Goal: Transaction & Acquisition: Purchase product/service

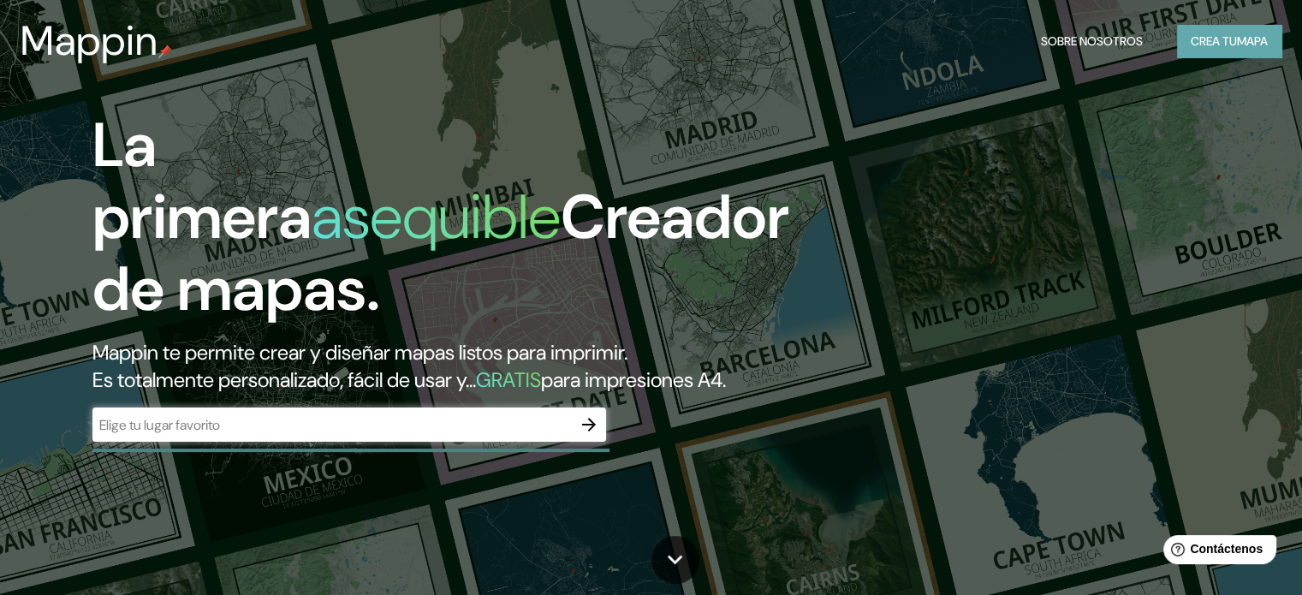
click at [1216, 44] on font "Crea tu" at bounding box center [1214, 40] width 46 height 15
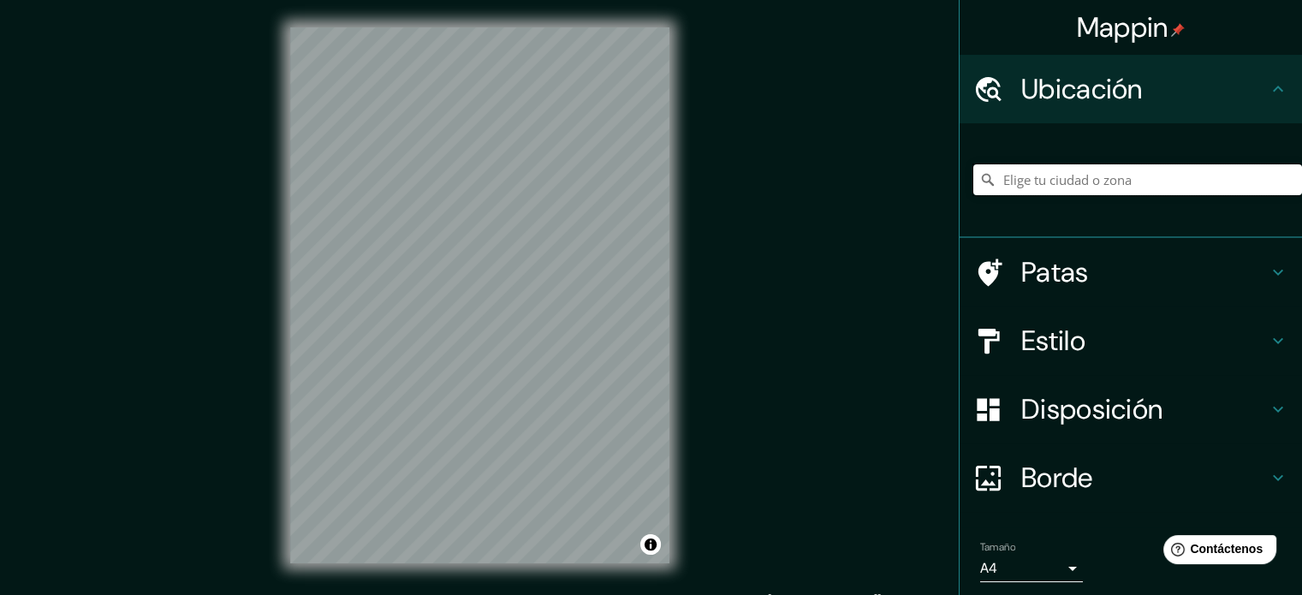
click at [1054, 178] on input "Elige tu ciudad o zona" at bounding box center [1137, 179] width 329 height 31
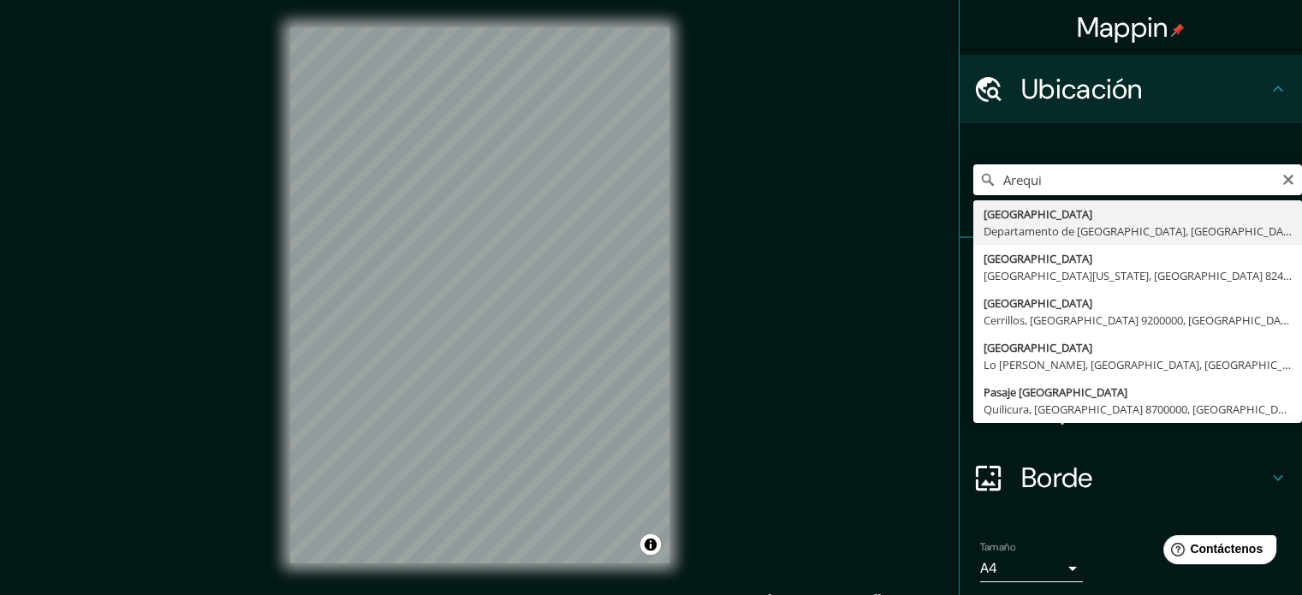
type input "[GEOGRAPHIC_DATA], [GEOGRAPHIC_DATA], [GEOGRAPHIC_DATA]"
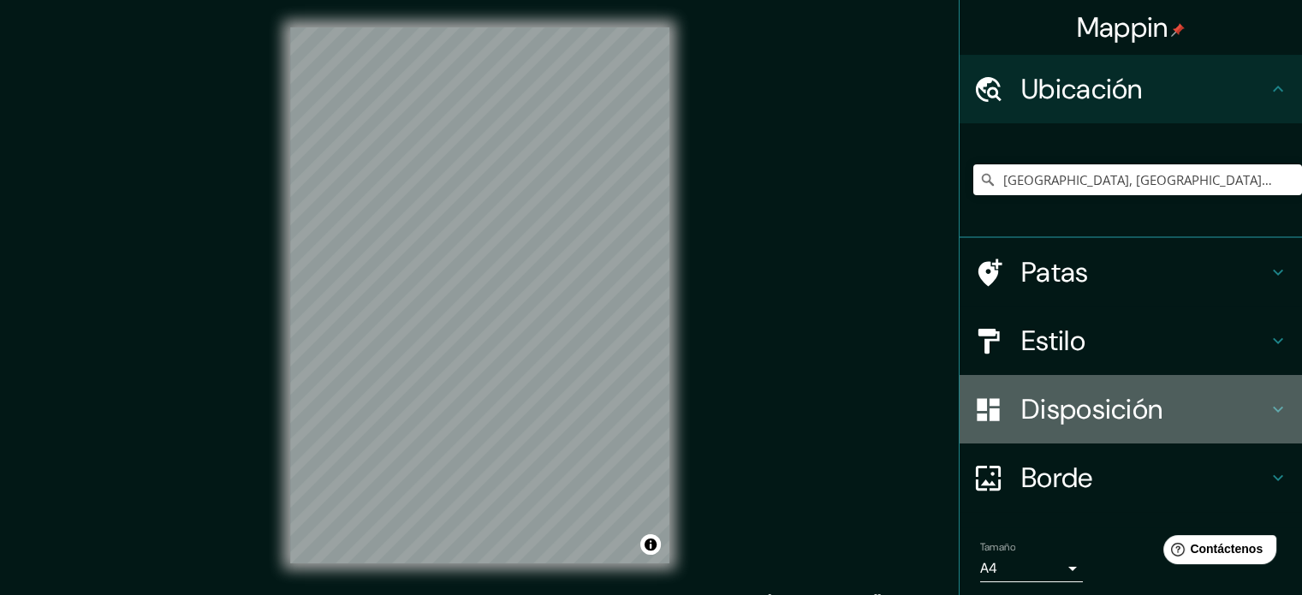
click at [1270, 408] on icon at bounding box center [1278, 409] width 21 height 21
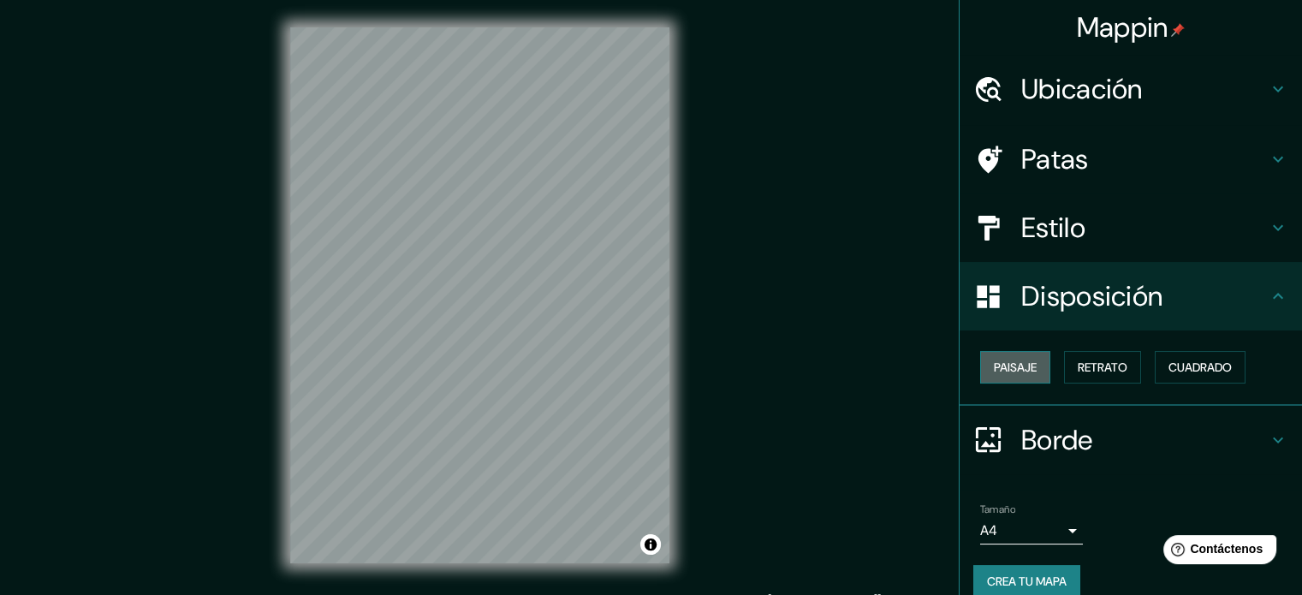
click at [1010, 366] on font "Paisaje" at bounding box center [1015, 367] width 43 height 15
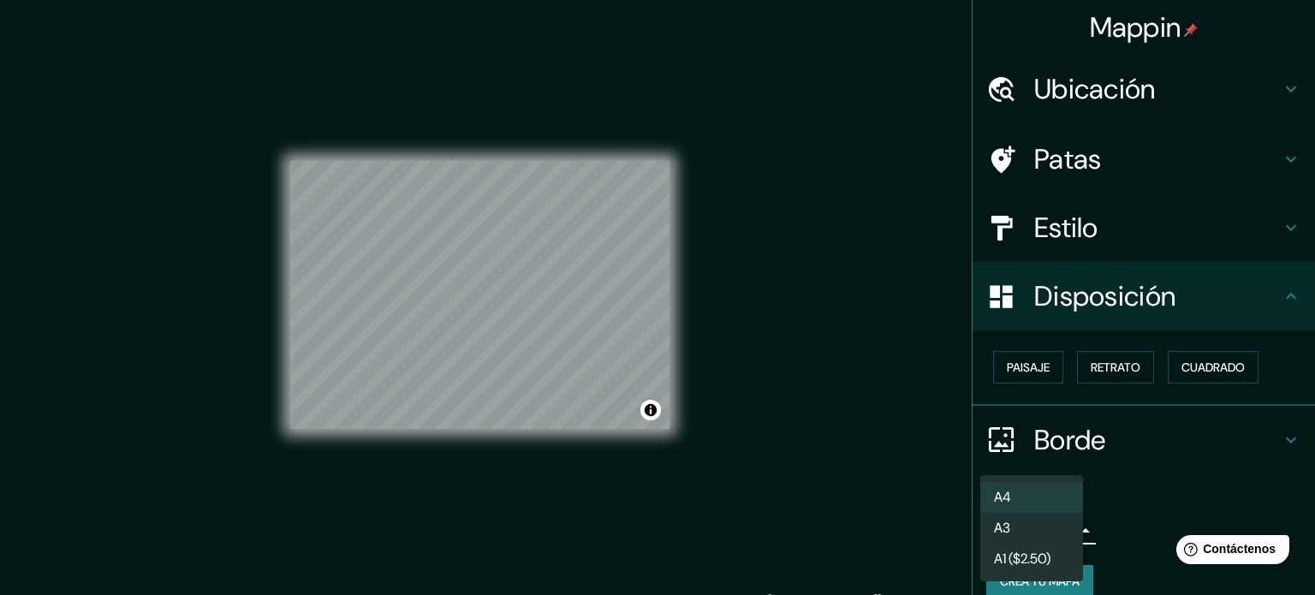
click at [1053, 530] on body "Mappin Ubicación [GEOGRAPHIC_DATA], [GEOGRAPHIC_DATA], [GEOGRAPHIC_DATA] Patas …" at bounding box center [657, 297] width 1315 height 595
click at [1053, 530] on li "A3" at bounding box center [1031, 528] width 103 height 31
type input "a4"
click at [1068, 527] on body "Mappin Ubicación [GEOGRAPHIC_DATA], [GEOGRAPHIC_DATA], [GEOGRAPHIC_DATA] Patas …" at bounding box center [657, 297] width 1315 height 595
click at [1056, 529] on li "A3" at bounding box center [1031, 530] width 103 height 32
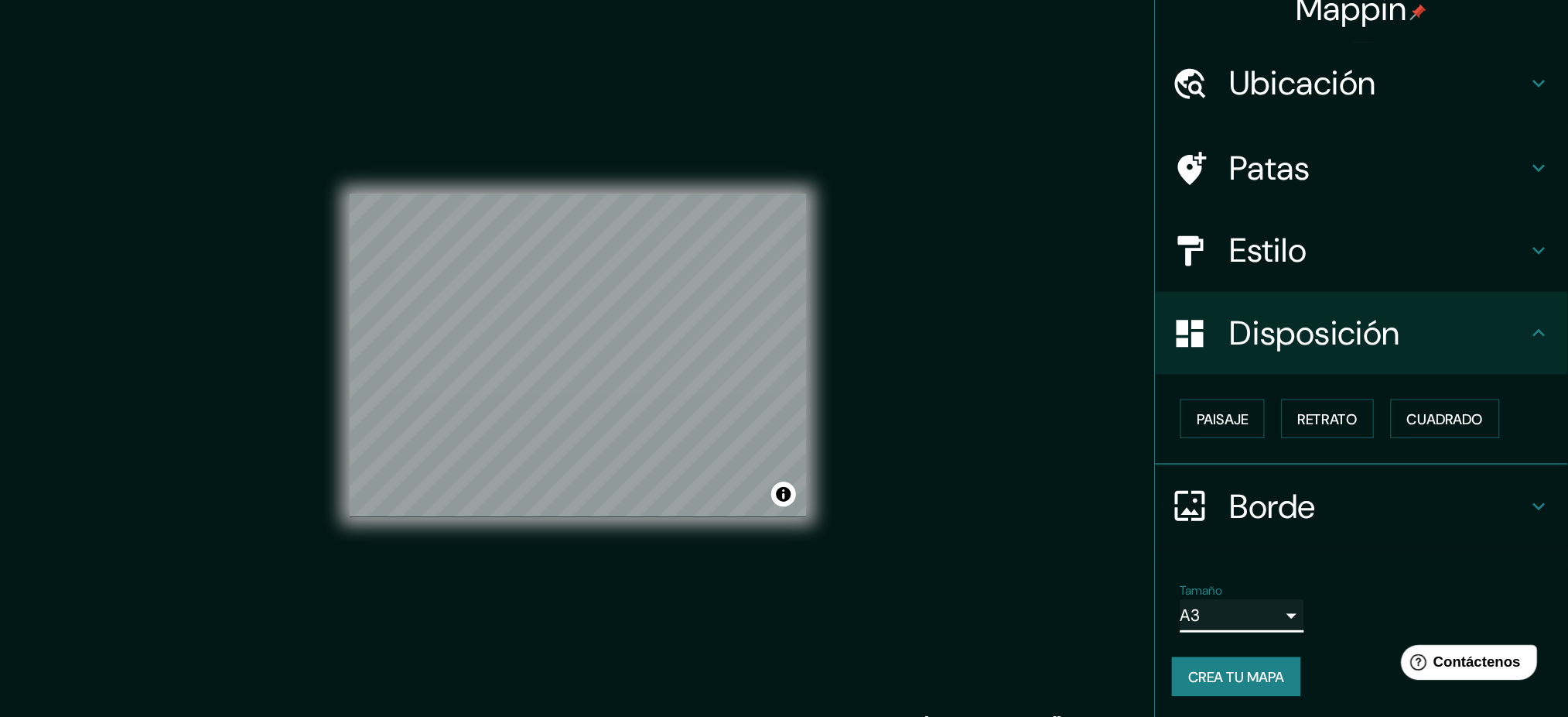
scroll to position [19, 0]
click at [1014, 309] on button "Retrato" at bounding box center [996, 313] width 70 height 30
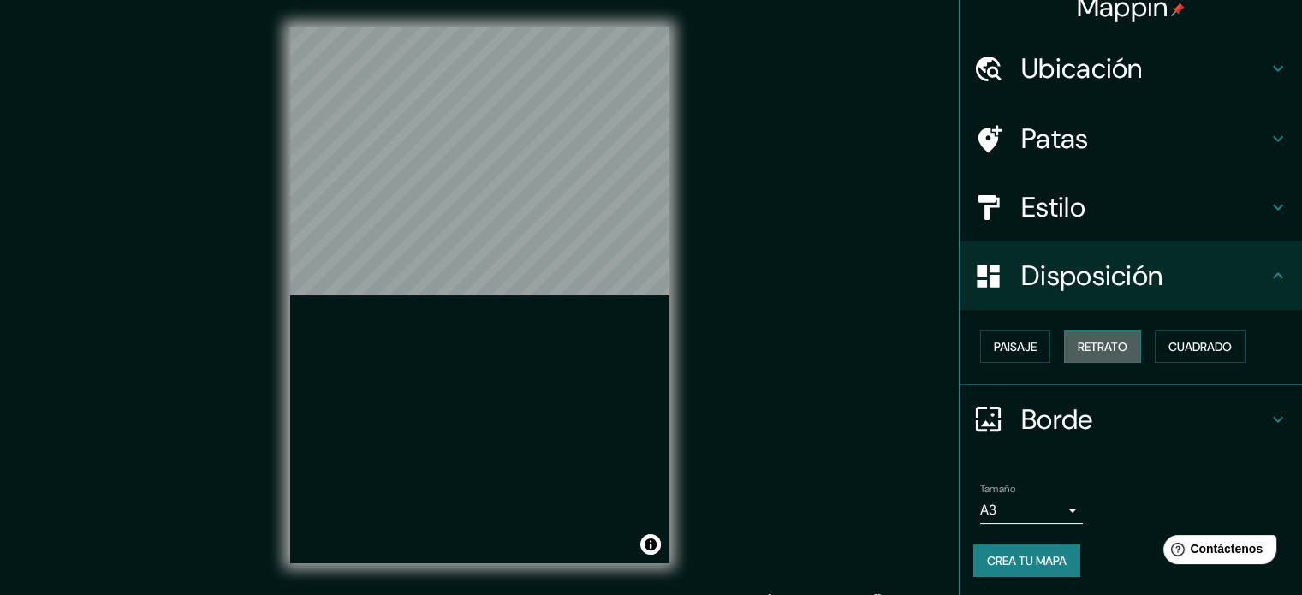
click at [1122, 342] on button "Retrato" at bounding box center [1102, 346] width 77 height 33
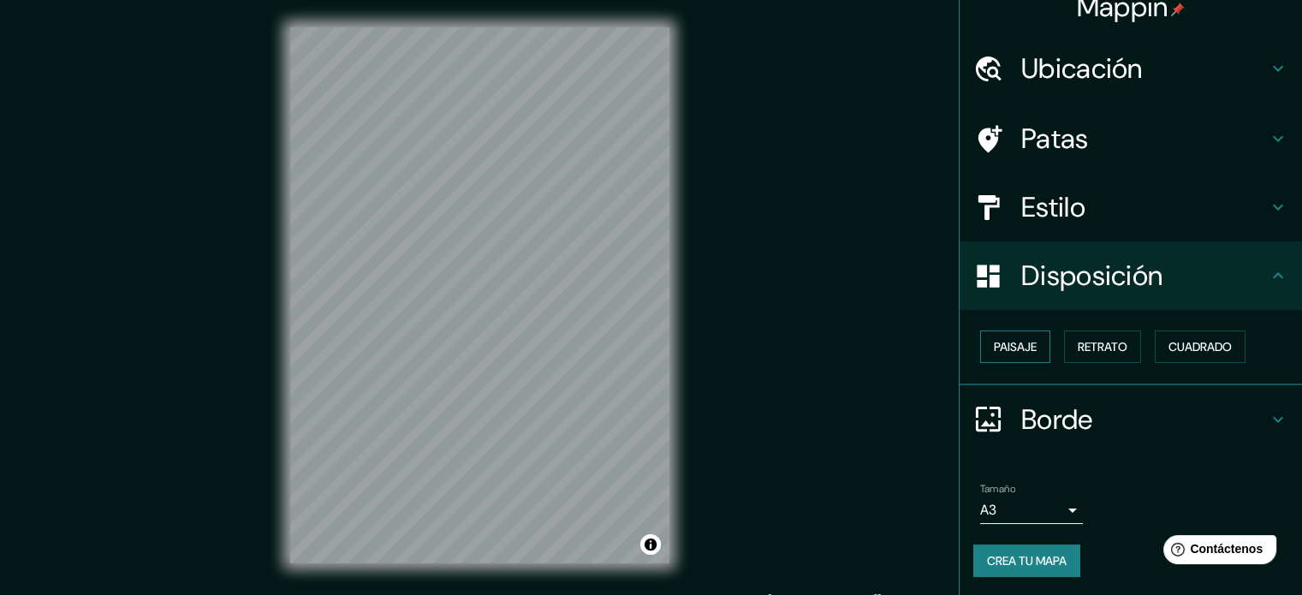
click at [1017, 345] on font "Paisaje" at bounding box center [1015, 346] width 43 height 15
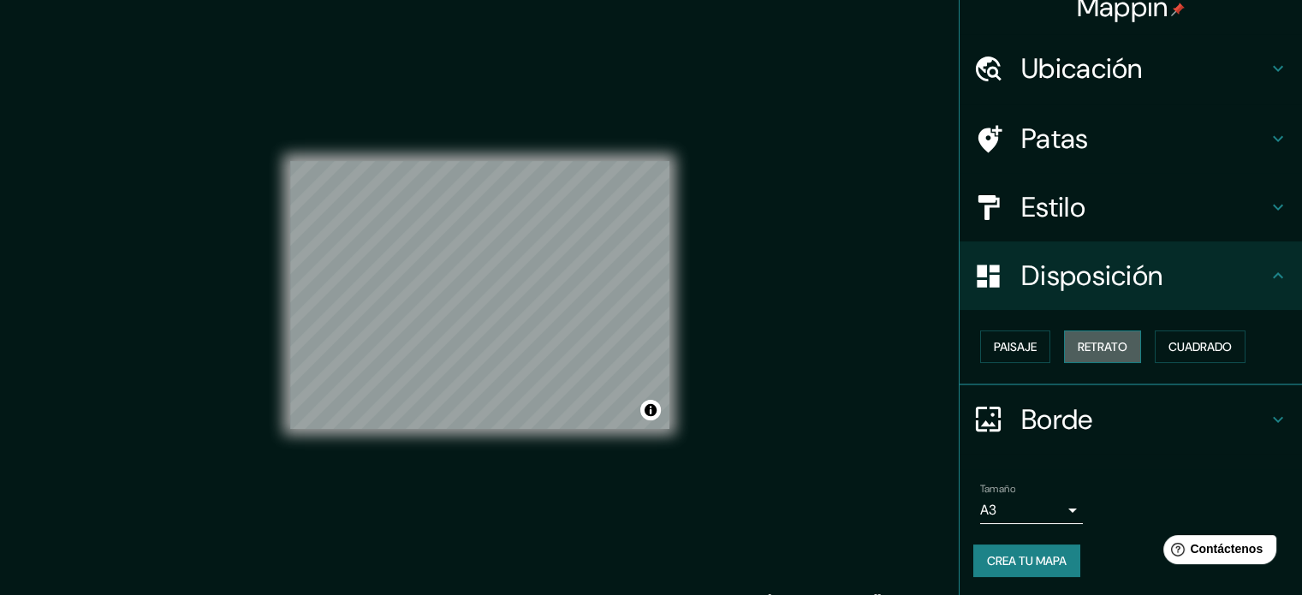
click at [1099, 344] on font "Retrato" at bounding box center [1103, 346] width 50 height 15
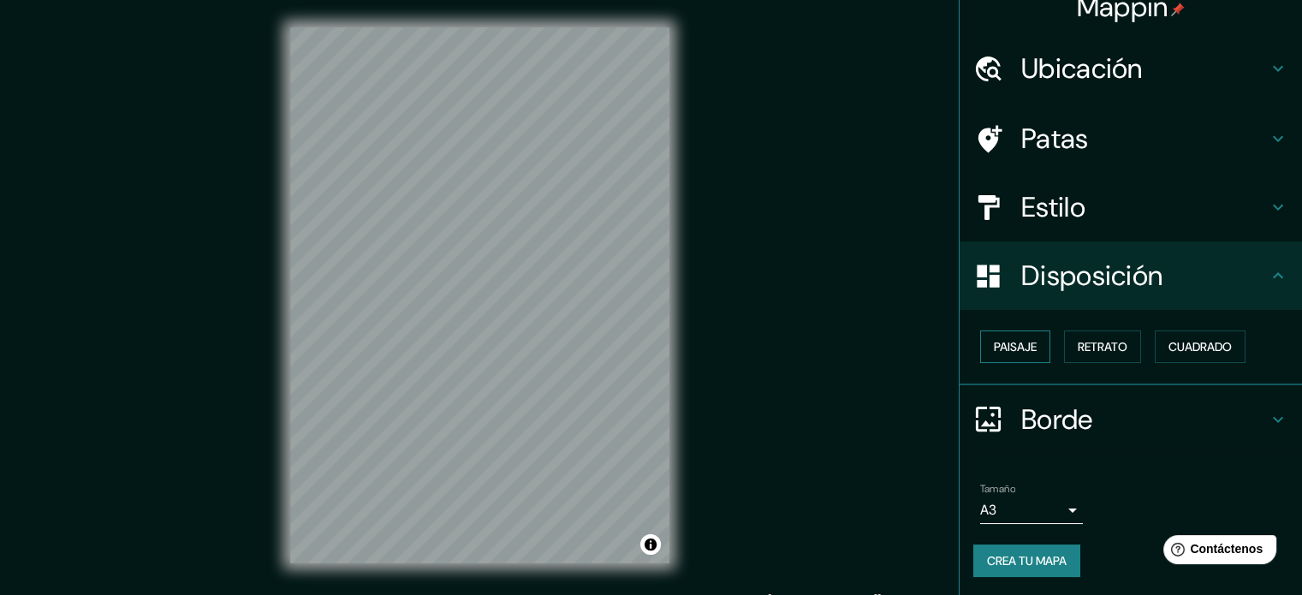
click at [1018, 354] on font "Paisaje" at bounding box center [1015, 347] width 43 height 22
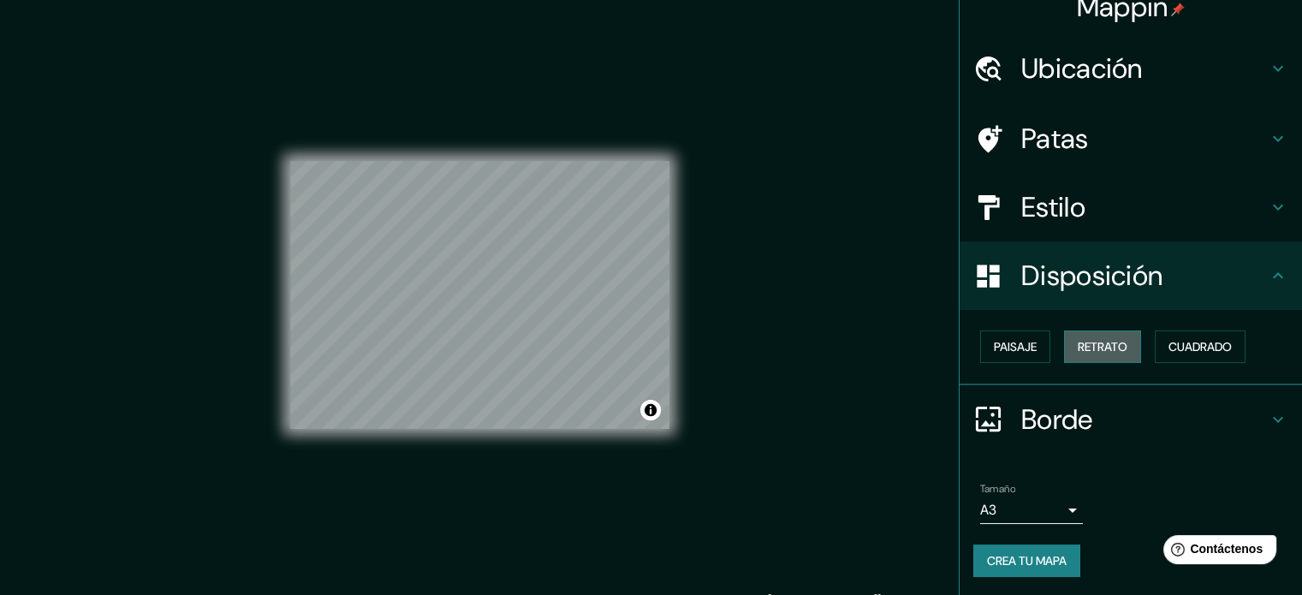
click at [1104, 348] on font "Retrato" at bounding box center [1103, 346] width 50 height 15
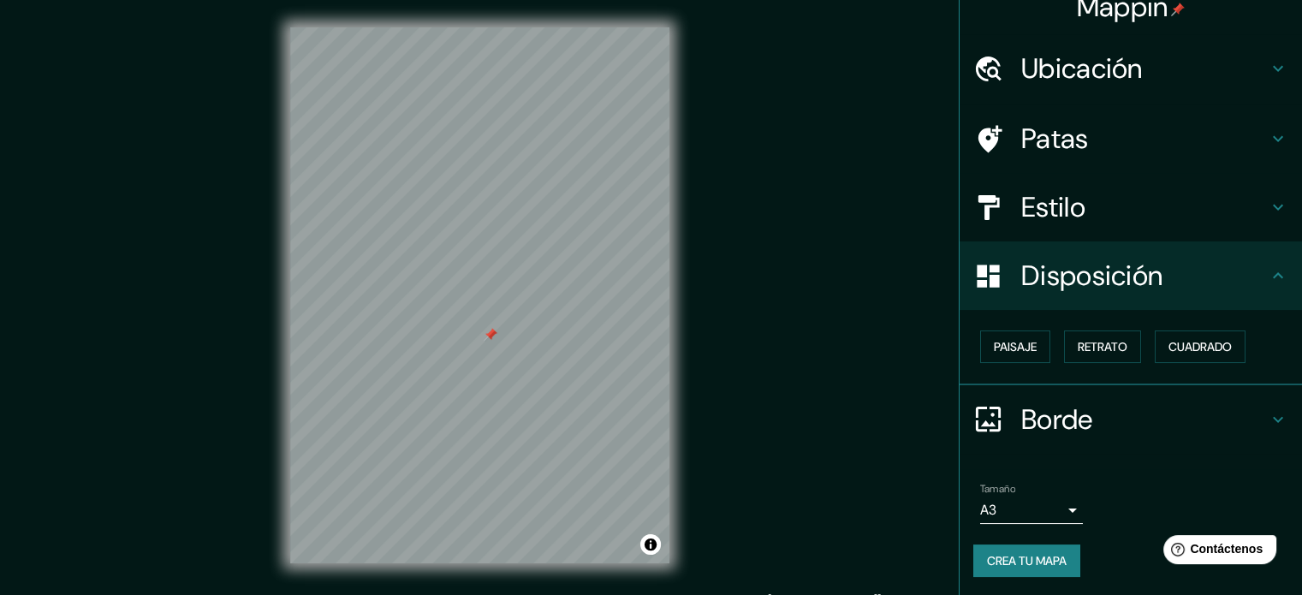
click at [1080, 143] on h4 "Patas" at bounding box center [1144, 139] width 247 height 34
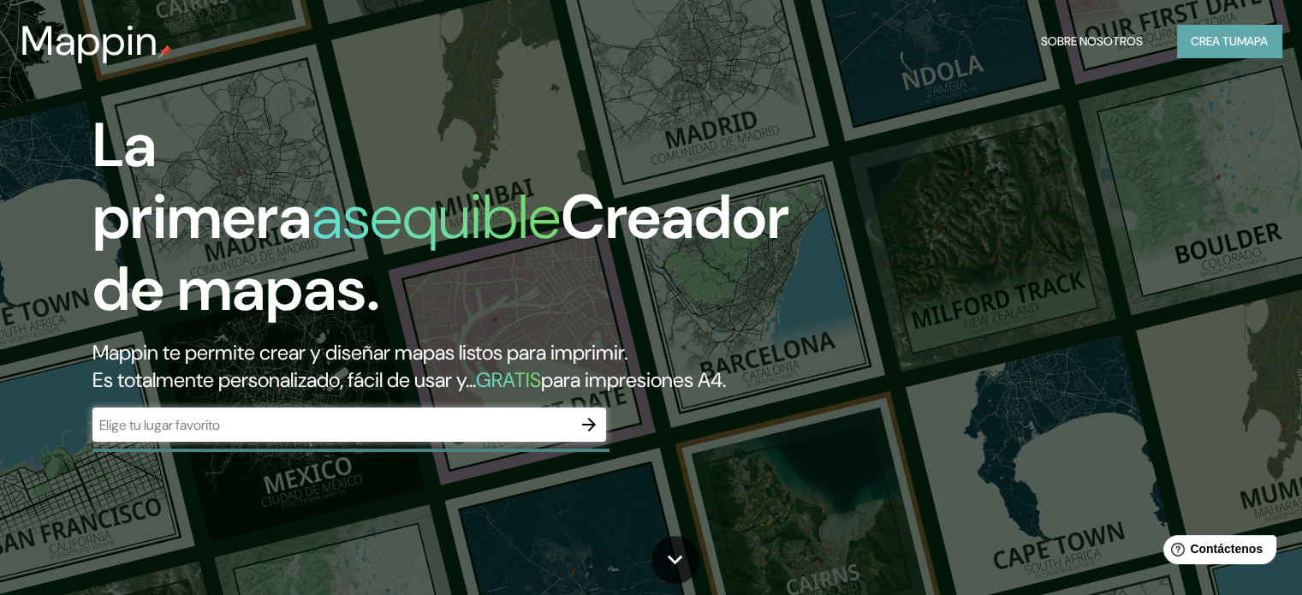
click at [1237, 51] on font "mapa" at bounding box center [1252, 41] width 31 height 22
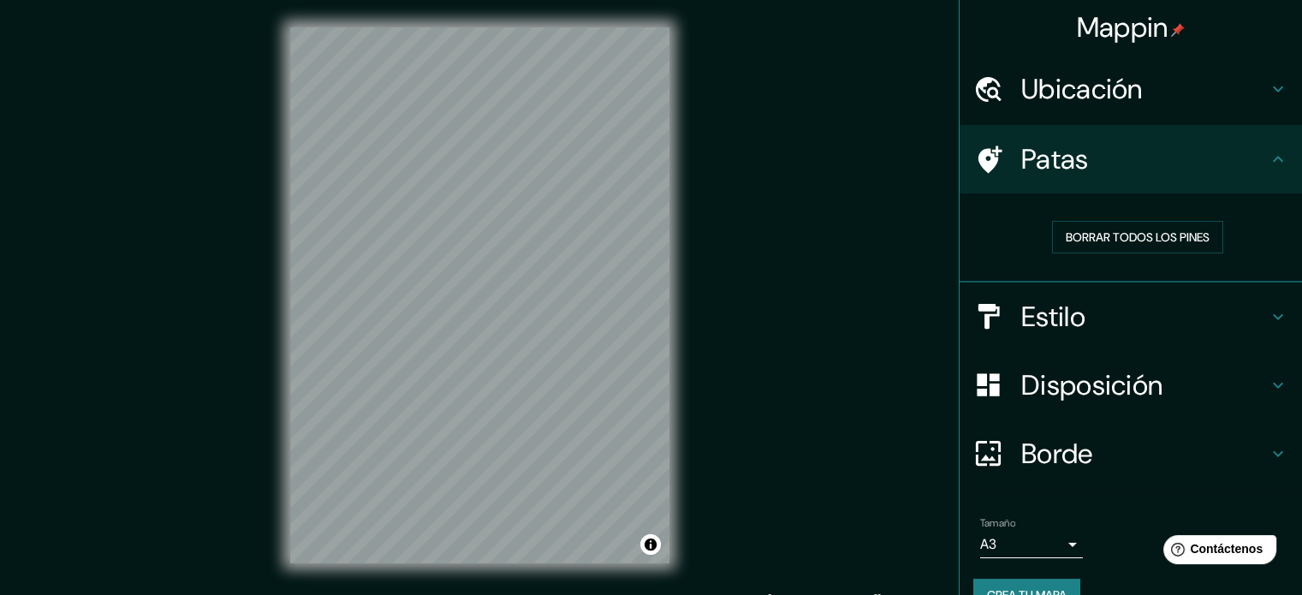
click at [1086, 95] on font "Ubicación" at bounding box center [1082, 89] width 122 height 36
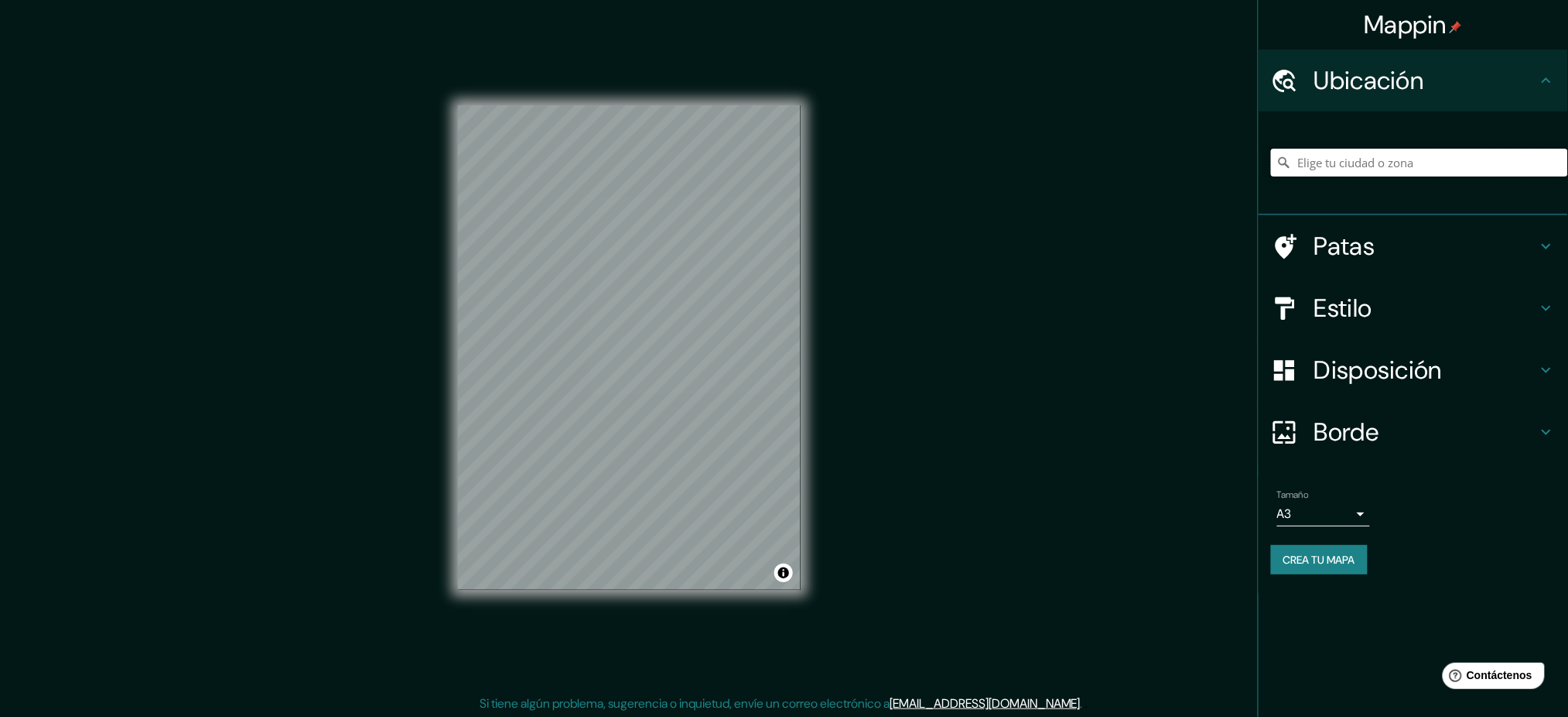
click at [1176, 170] on input "Elige tu ciudad o zona" at bounding box center [1420, 162] width 297 height 28
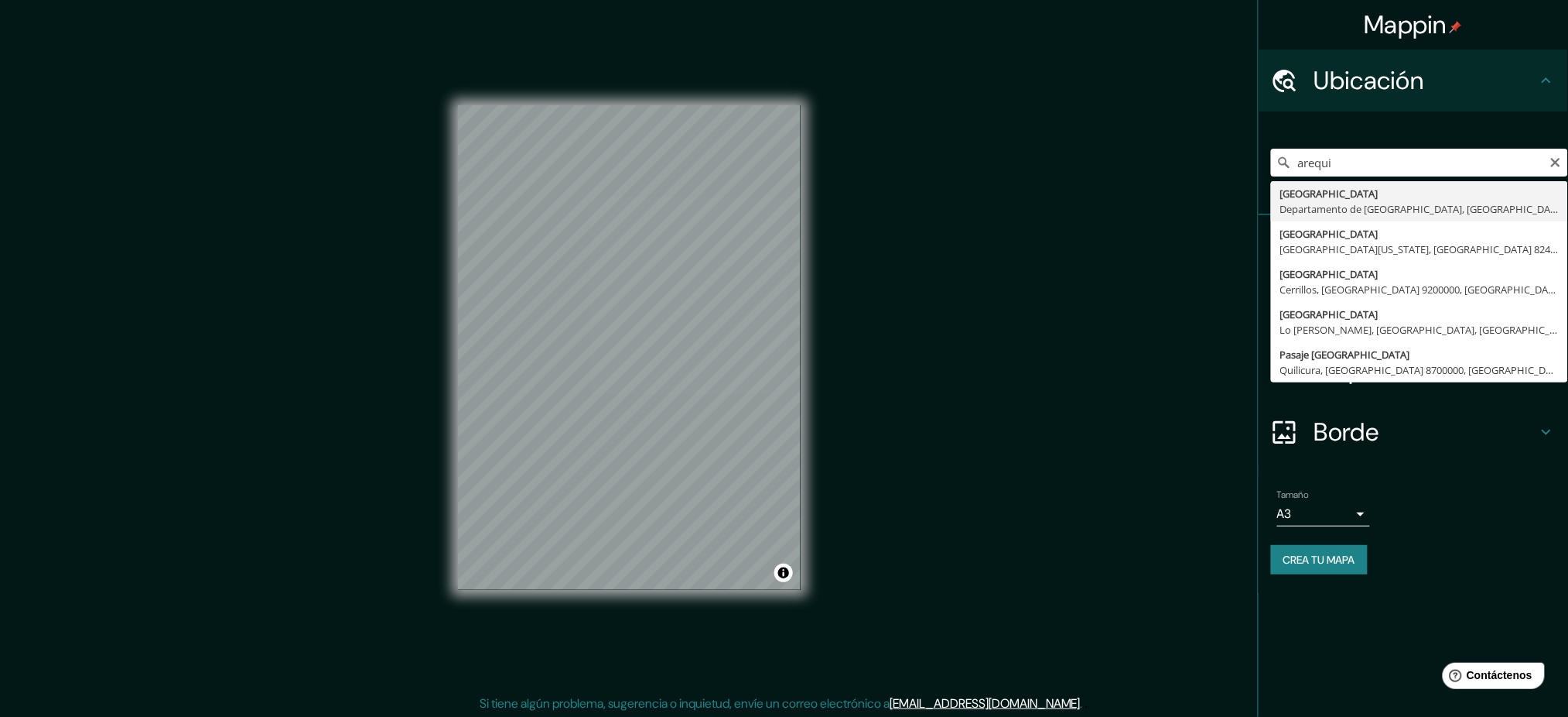
type input "[GEOGRAPHIC_DATA], [GEOGRAPHIC_DATA], [GEOGRAPHIC_DATA]"
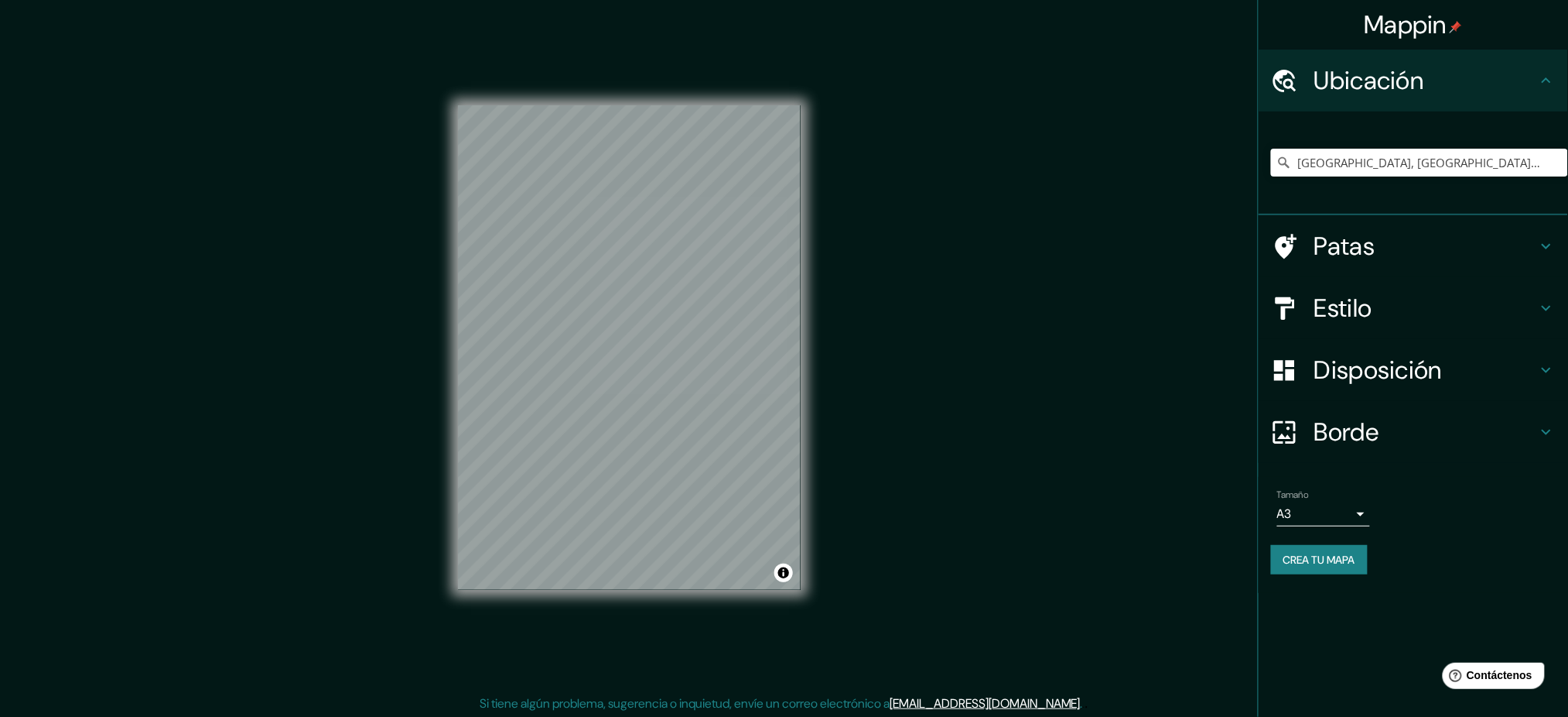
click at [1176, 428] on icon at bounding box center [1546, 431] width 19 height 19
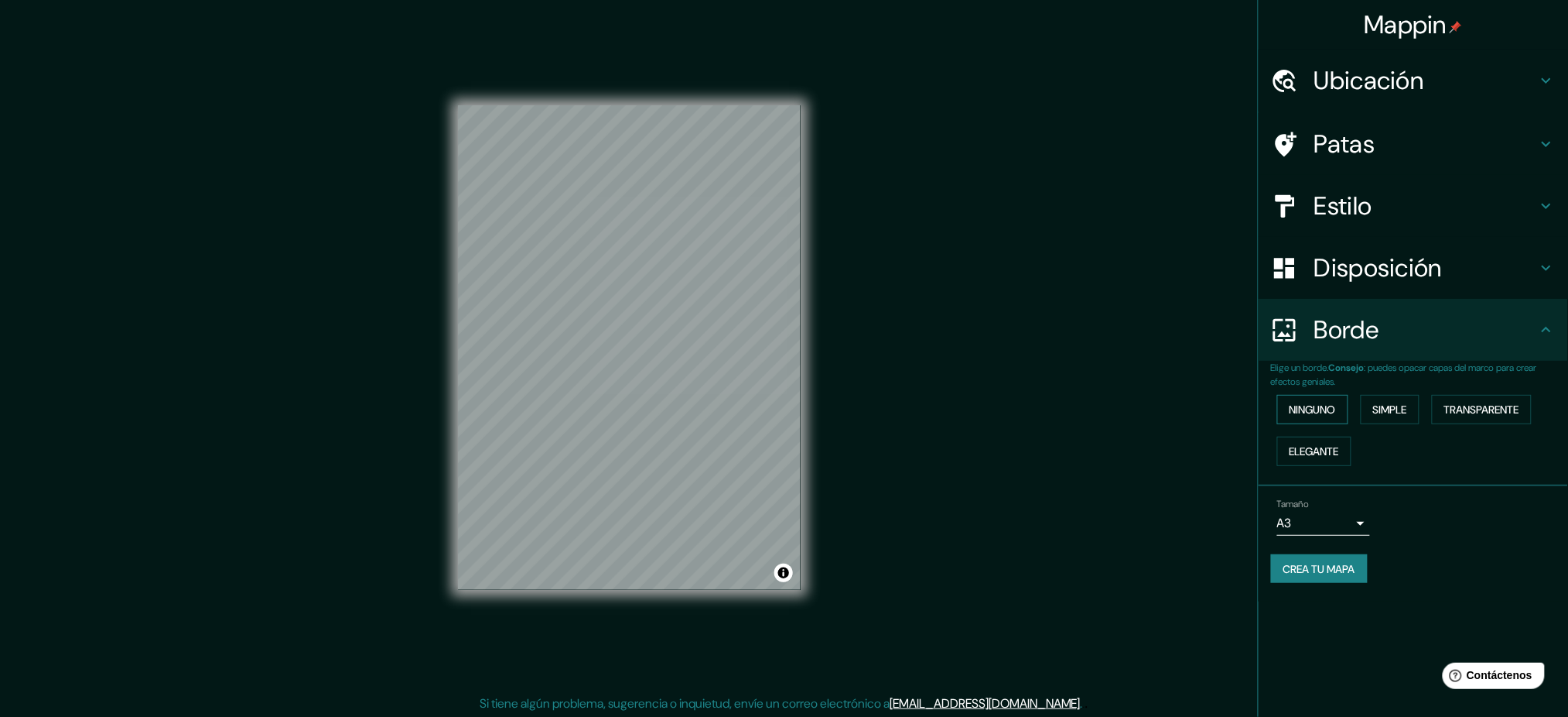
click at [1176, 405] on font "Ninguno" at bounding box center [1312, 409] width 46 height 14
click at [1176, 207] on font "Estilo" at bounding box center [1344, 206] width 58 height 33
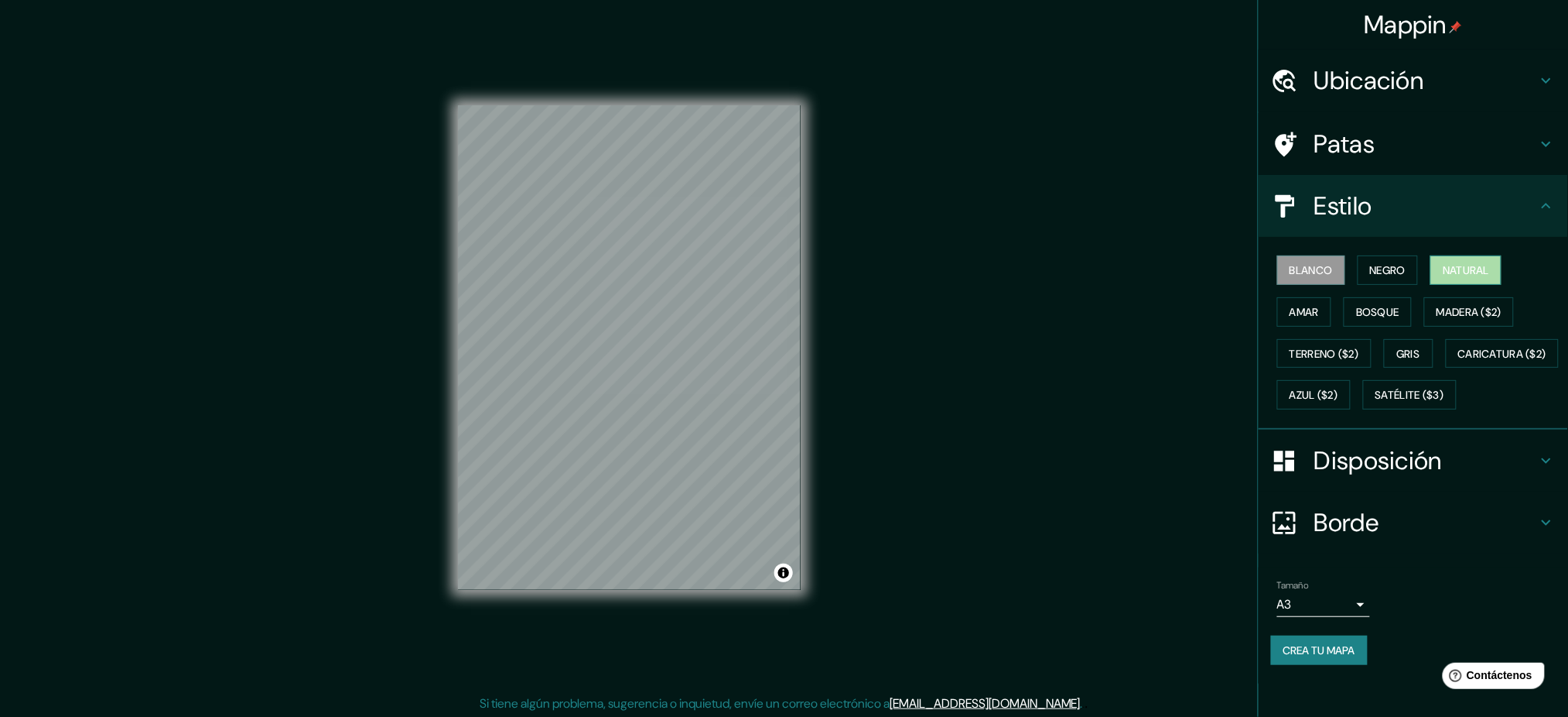
click at [1176, 274] on font "Natural" at bounding box center [1466, 269] width 46 height 14
click at [971, 288] on div "Mappin Ubicación [GEOGRAPHIC_DATA], [GEOGRAPHIC_DATA], [GEOGRAPHIC_DATA] Patas …" at bounding box center [784, 359] width 1568 height 719
click at [1176, 267] on font "Blanco" at bounding box center [1311, 269] width 43 height 14
click at [1176, 84] on font "Ubicación" at bounding box center [1370, 80] width 110 height 33
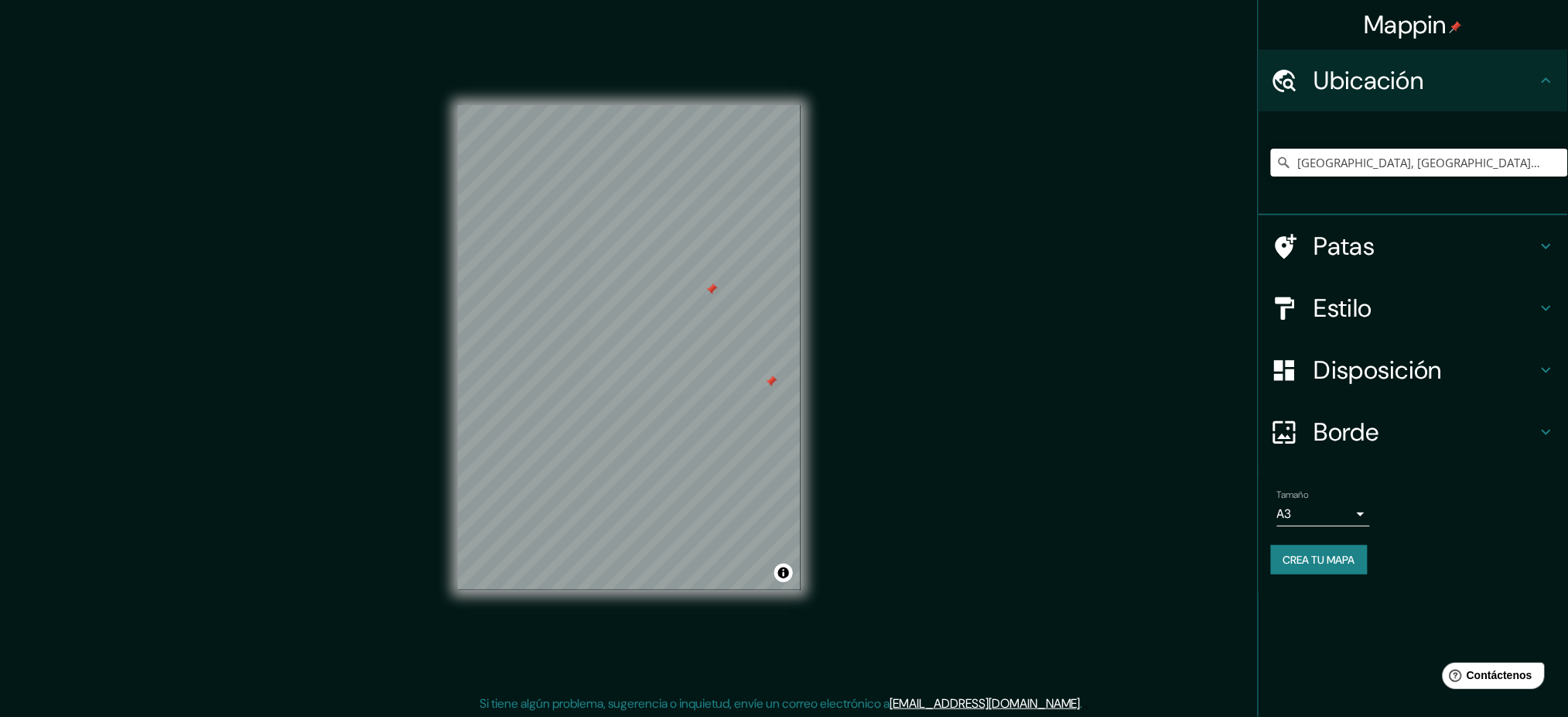
click at [1176, 239] on font "Patas" at bounding box center [1346, 246] width 61 height 33
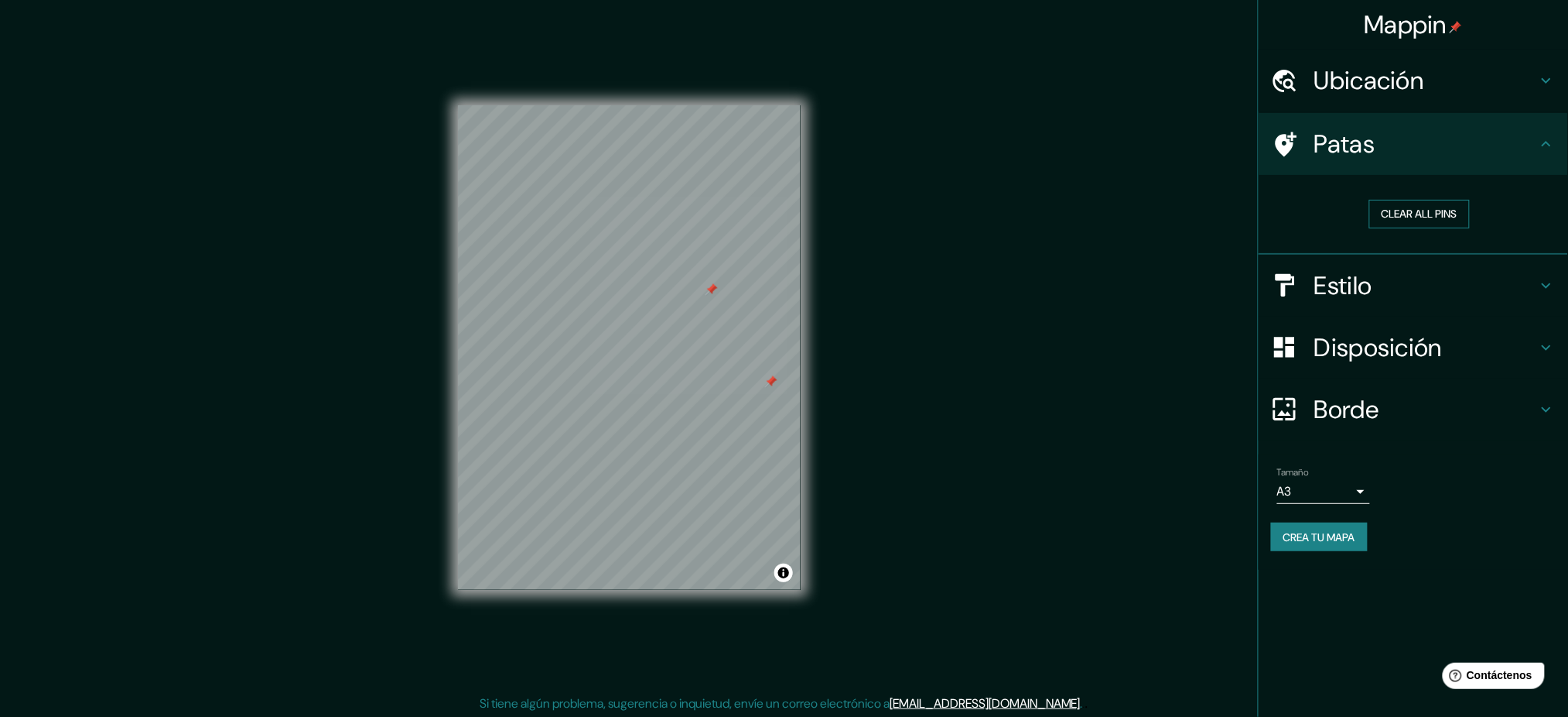
click at [1176, 211] on button "Clear all pins" at bounding box center [1419, 214] width 100 height 29
click at [1176, 533] on font "Crea tu mapa" at bounding box center [1319, 536] width 72 height 14
click at [1176, 530] on font "Crea tu mapa" at bounding box center [1319, 536] width 72 height 14
click at [1176, 533] on font "Crea tu mapa" at bounding box center [1319, 536] width 72 height 14
click at [1176, 530] on font "Crea tu mapa" at bounding box center [1319, 536] width 72 height 14
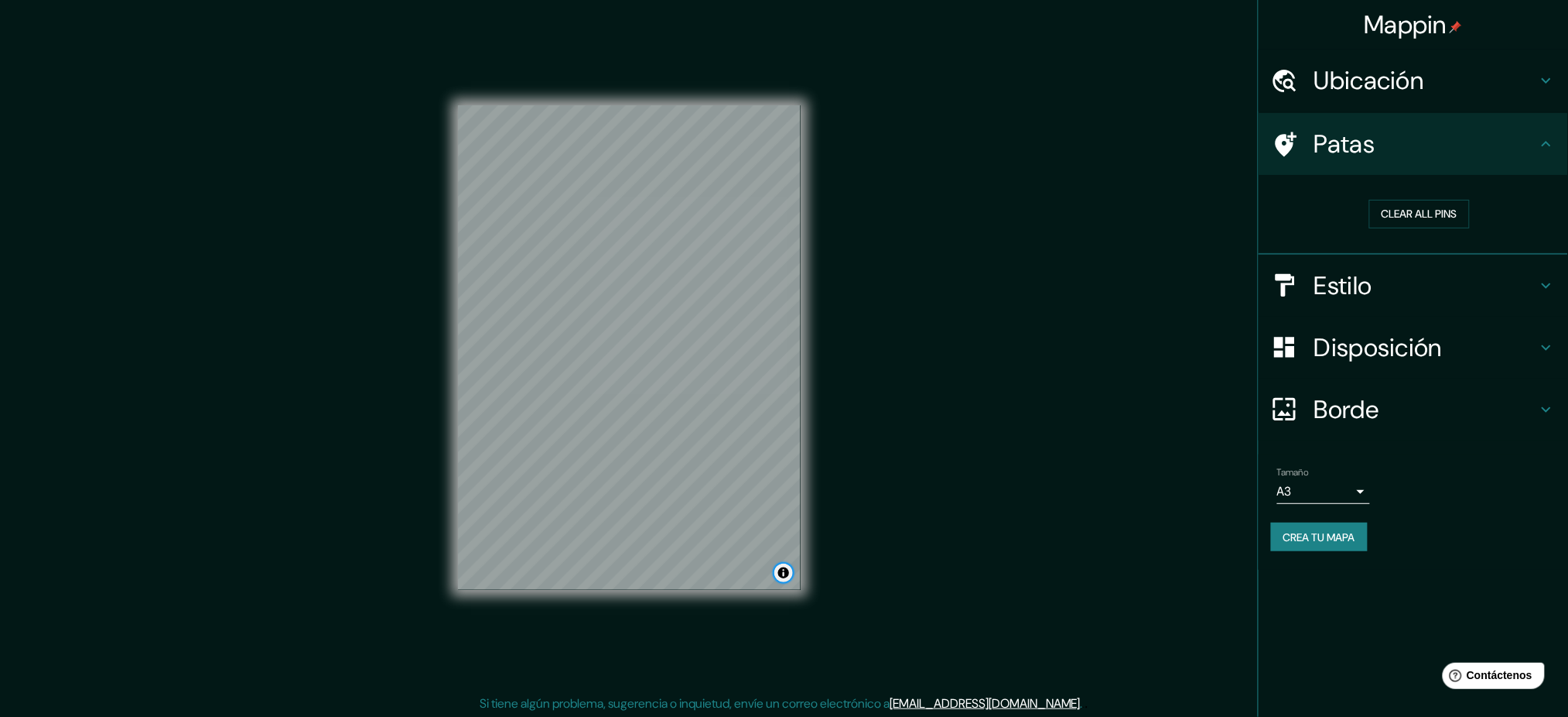
click at [786, 537] on button "Activar o desactivar atribución" at bounding box center [784, 572] width 19 height 19
click at [785, 537] on button "Activar o desactivar atribución" at bounding box center [784, 572] width 19 height 19
click at [786, 537] on button "Activar o desactivar atribución" at bounding box center [784, 572] width 19 height 19
click at [785, 537] on button "Activar o desactivar atribución" at bounding box center [784, 572] width 19 height 19
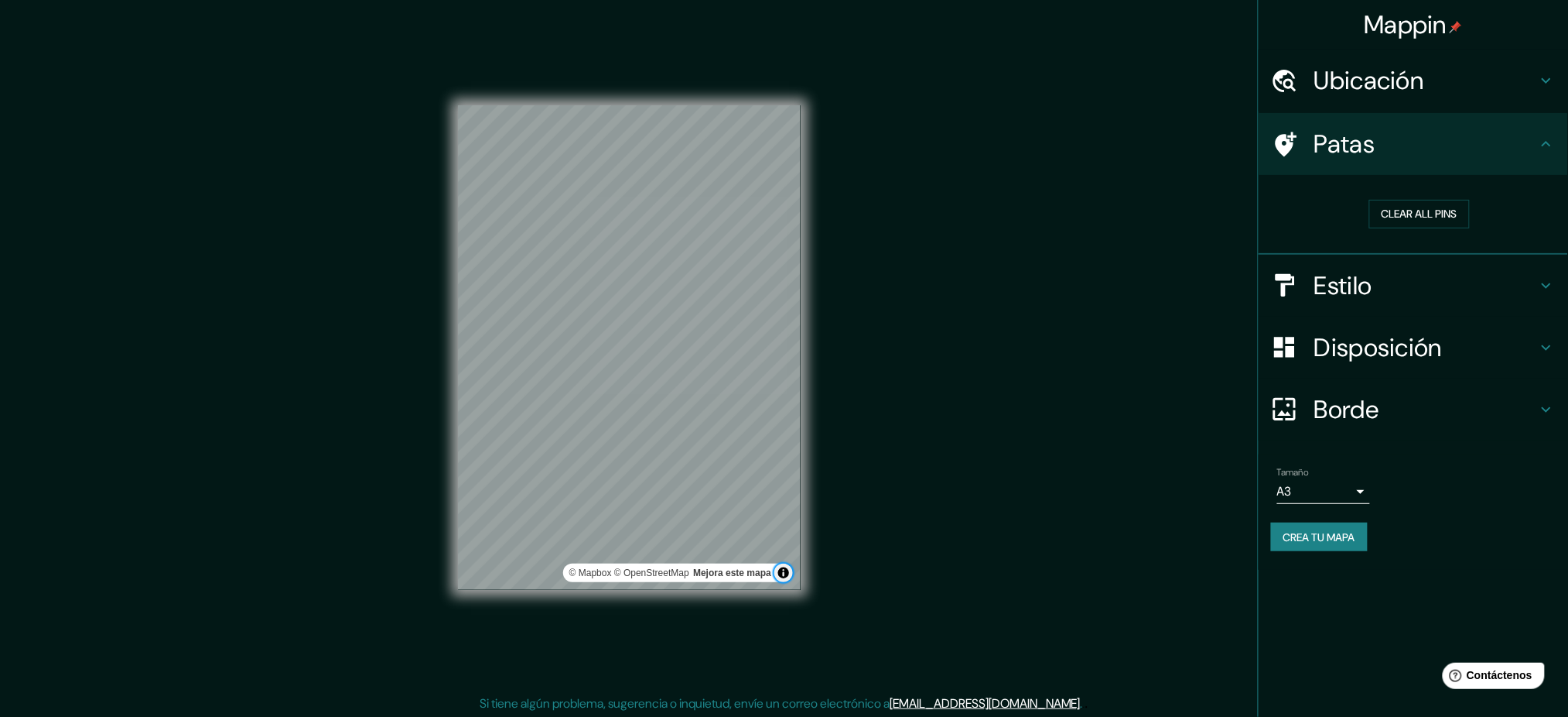
click at [785, 537] on button "Activar o desactivar atribución" at bounding box center [784, 572] width 19 height 19
